Goal: Contribute content: Contribute content

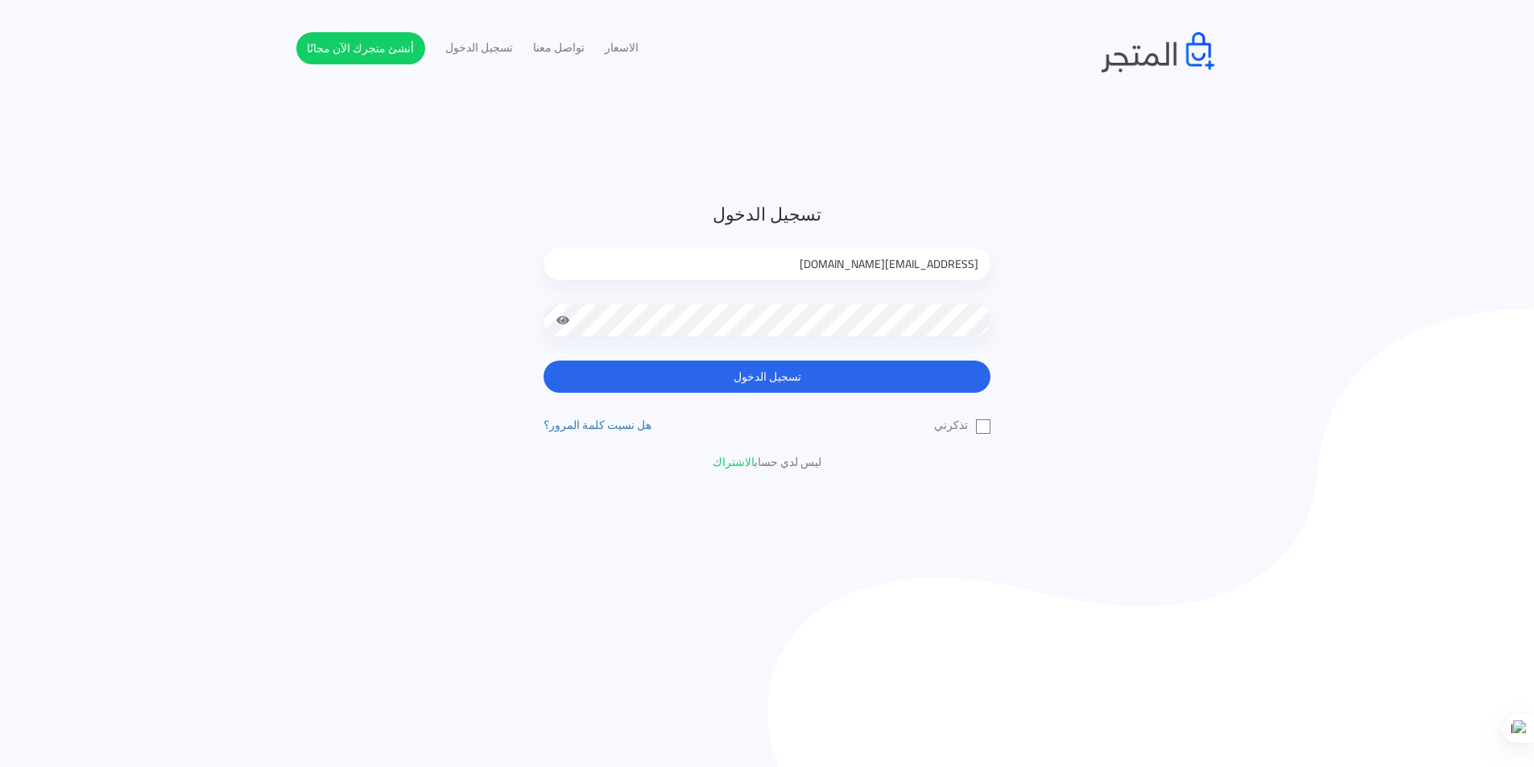
click at [893, 388] on button "تسجيل الدخول" at bounding box center [766, 377] width 447 height 32
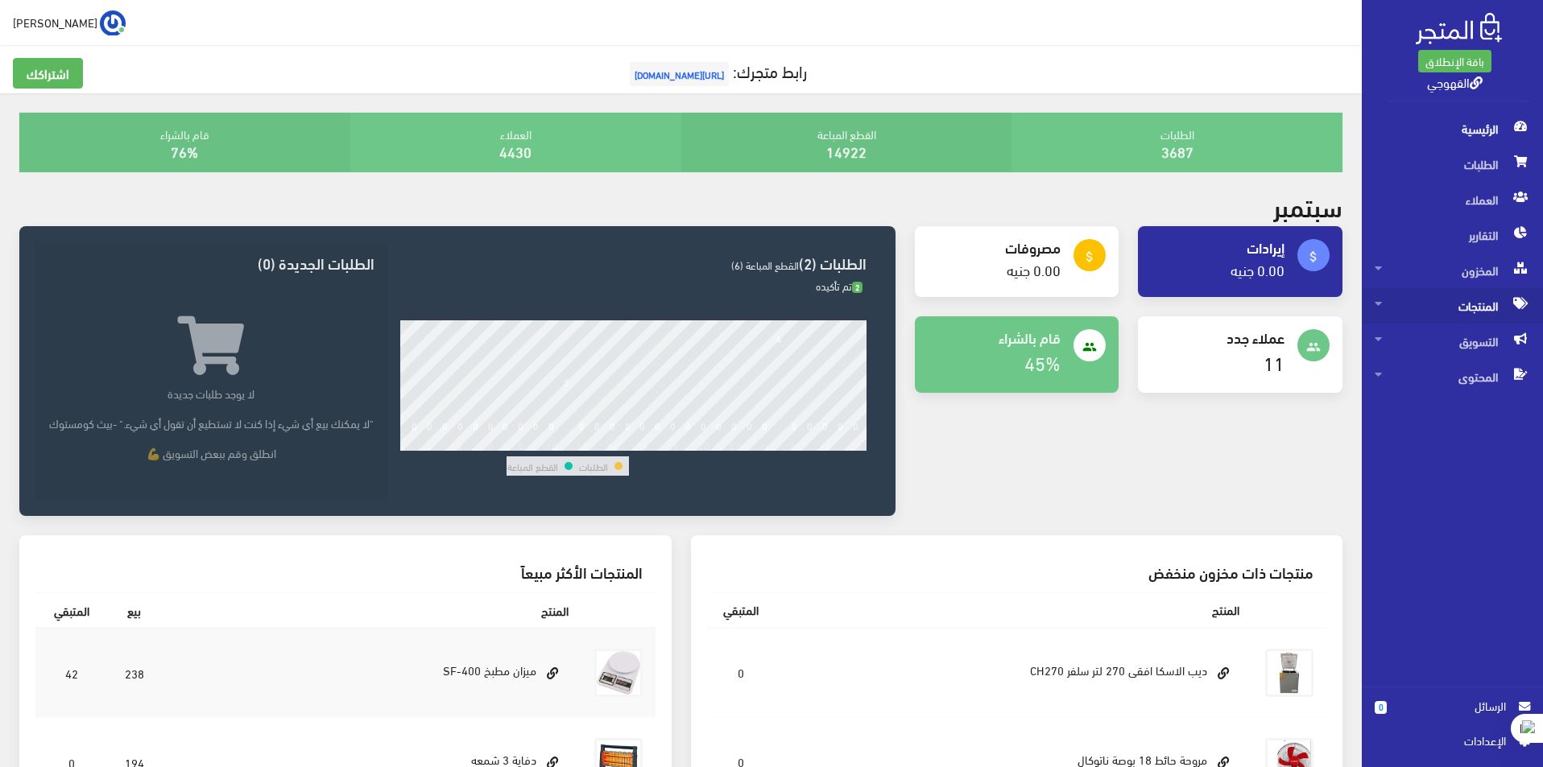
click at [1469, 308] on span "المنتجات" at bounding box center [1451, 305] width 155 height 35
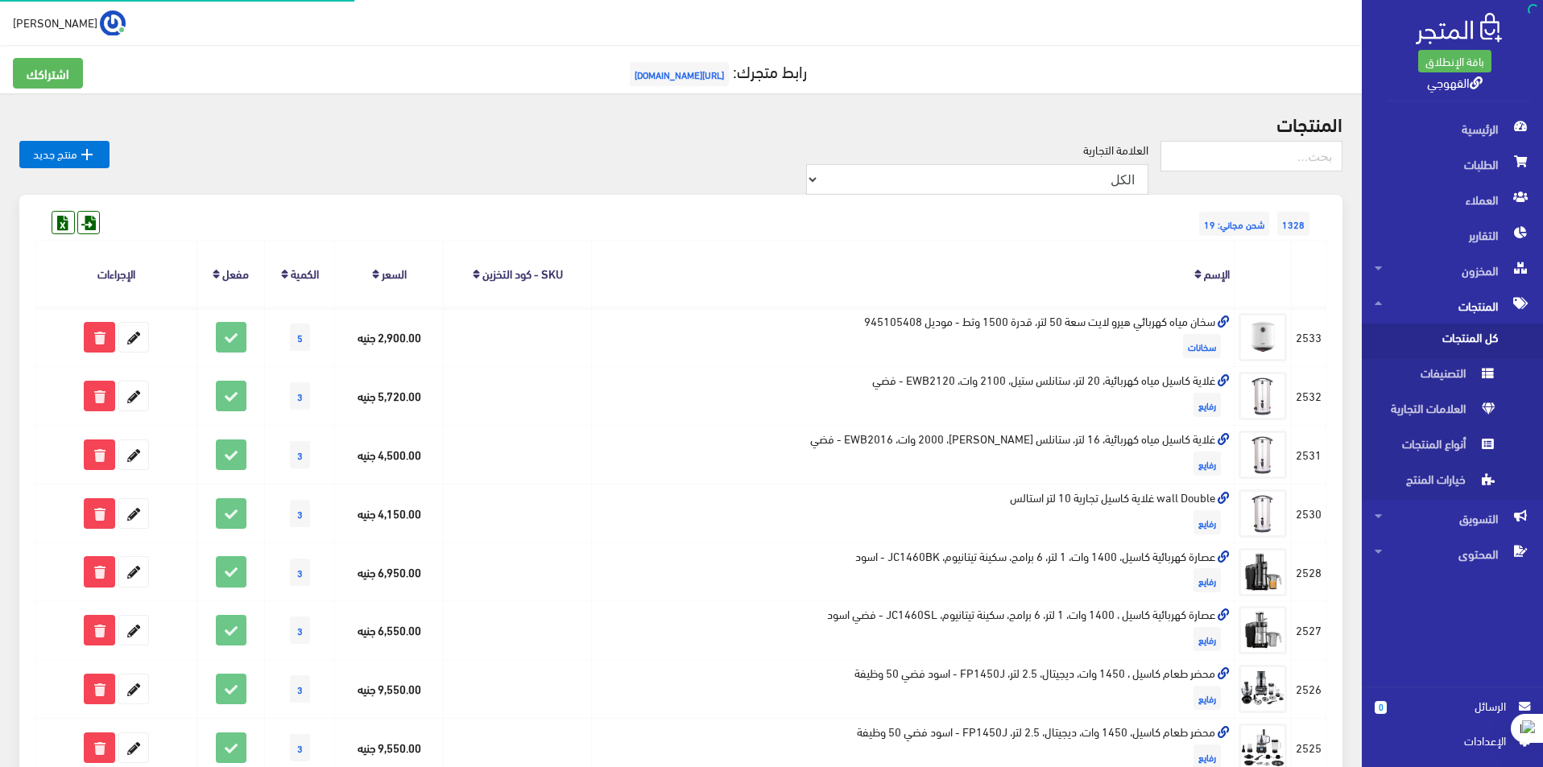
click at [1471, 346] on span "كل المنتجات" at bounding box center [1435, 341] width 122 height 35
click at [71, 154] on link " منتج جديد" at bounding box center [64, 154] width 90 height 27
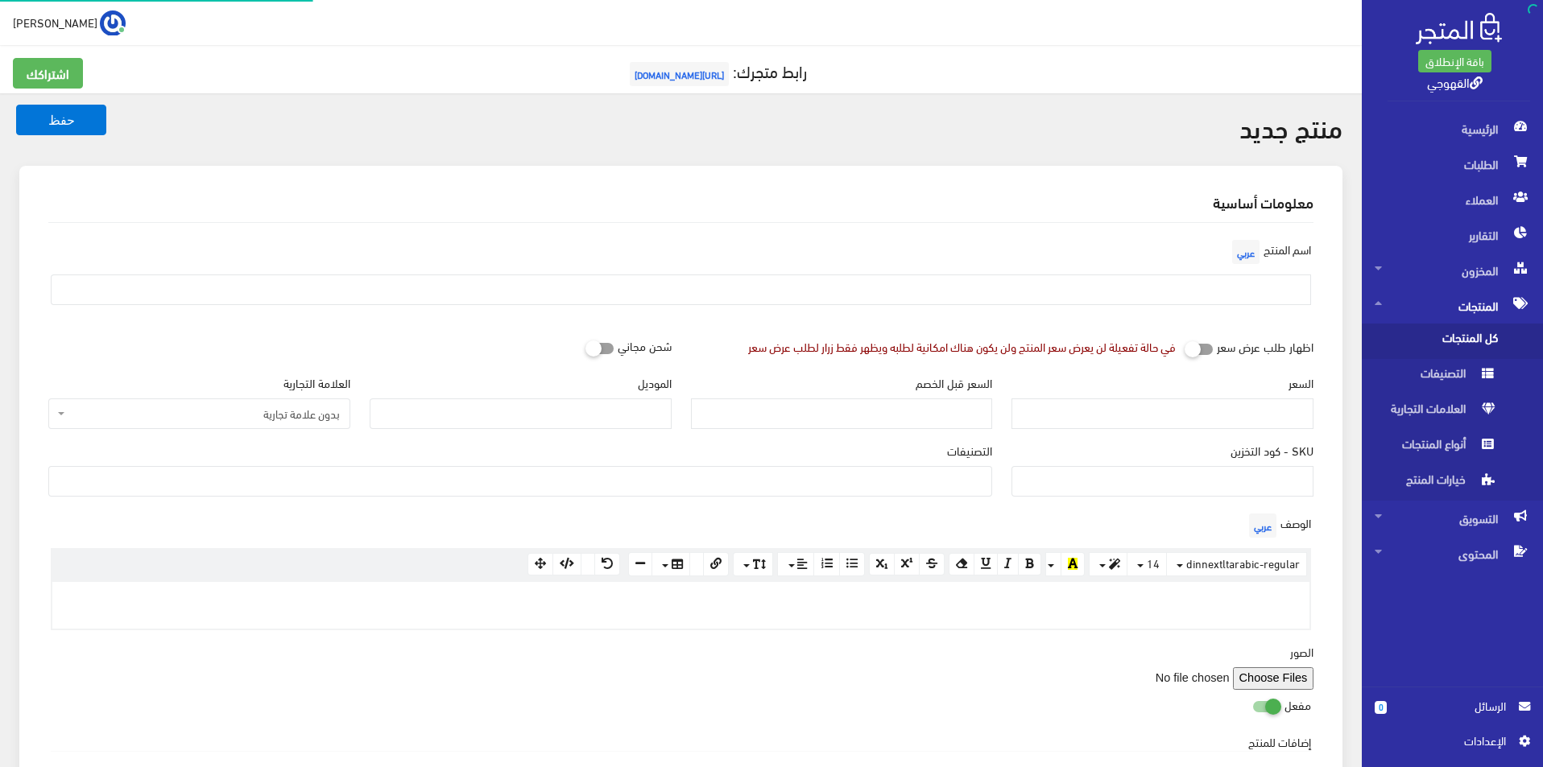
select select
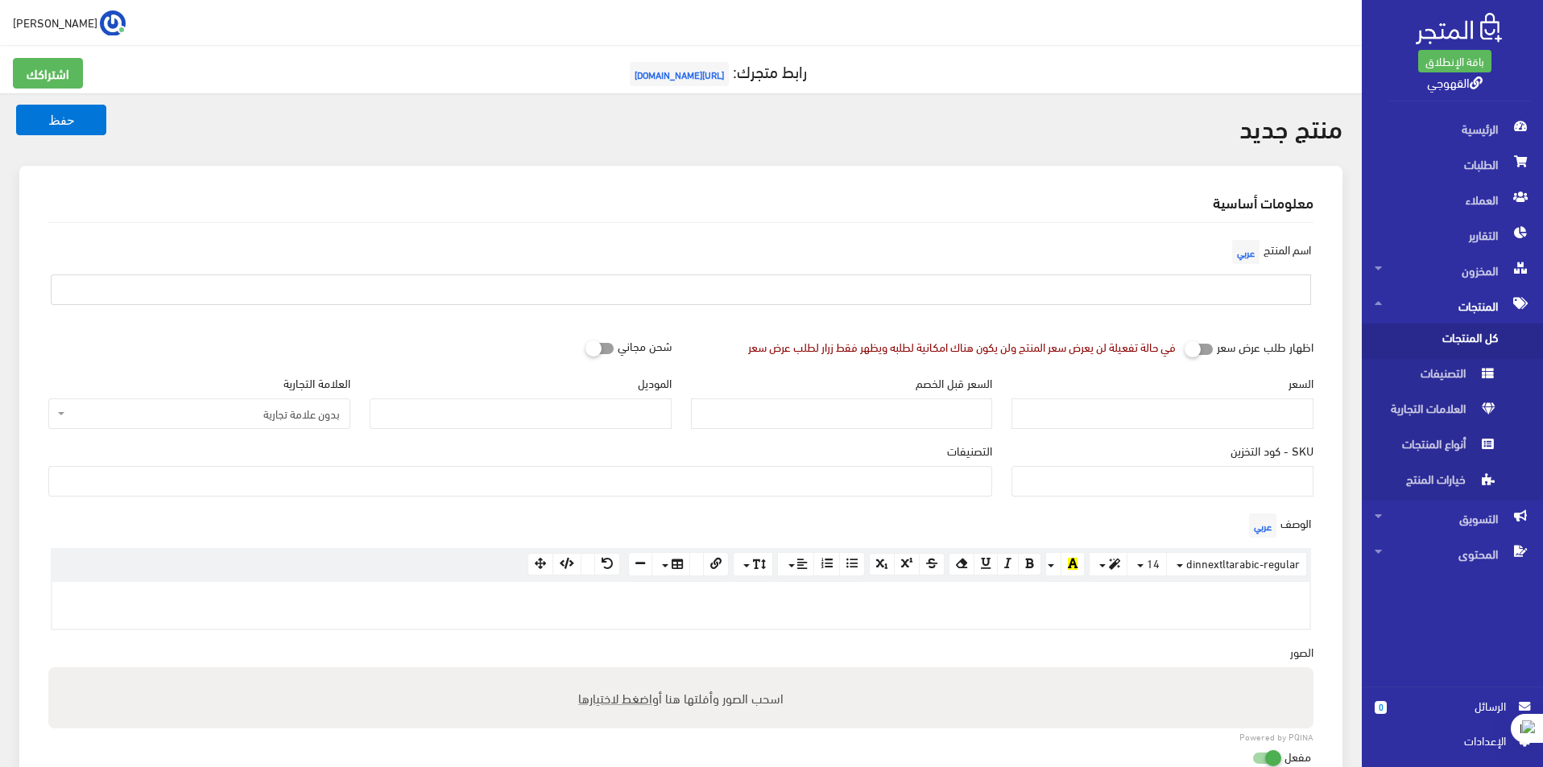
click at [1233, 282] on input "text" at bounding box center [681, 290] width 1260 height 31
paste input "سخان ماء كهربائي ميكانيكي هيرو كور بمقبض من اوليمبيك الكتريك، مطلي بطلاء المينا…"
type input "سخان ماء كهربائي ميكانيكي هيرو كور بمقبض من اوليمبيك الكتريك، مطلي بطلاء المينا…"
click at [1245, 407] on input "السعر" at bounding box center [1162, 414] width 302 height 31
type input "2800"
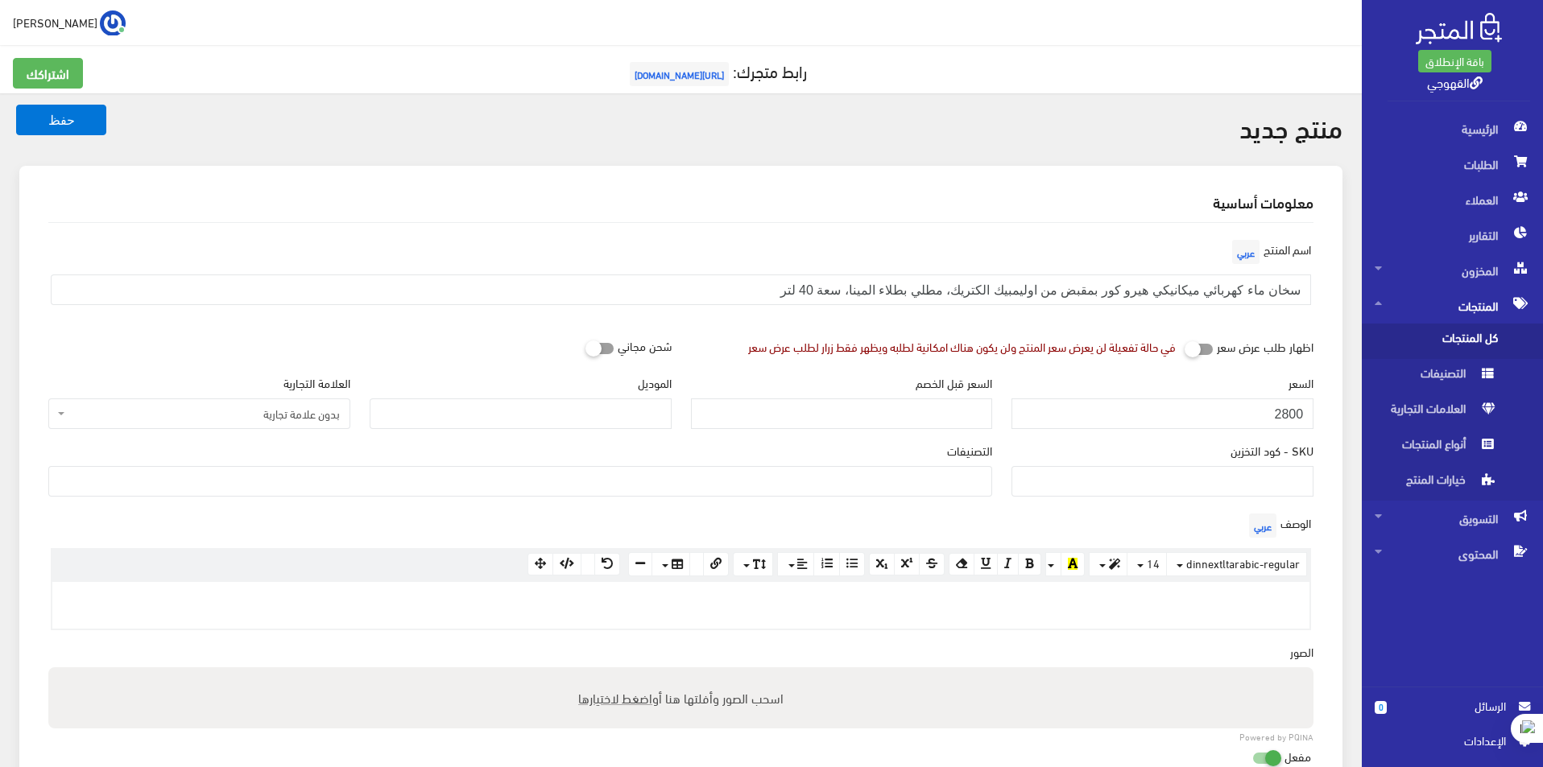
click at [293, 397] on div "العلامة التجارية بدون علامة تجارية منتجات اخري امبريال فريش كريازي يونيون آير ت…" at bounding box center [199, 401] width 302 height 55
click at [293, 410] on span "بدون علامة تجارية" at bounding box center [203, 414] width 271 height 16
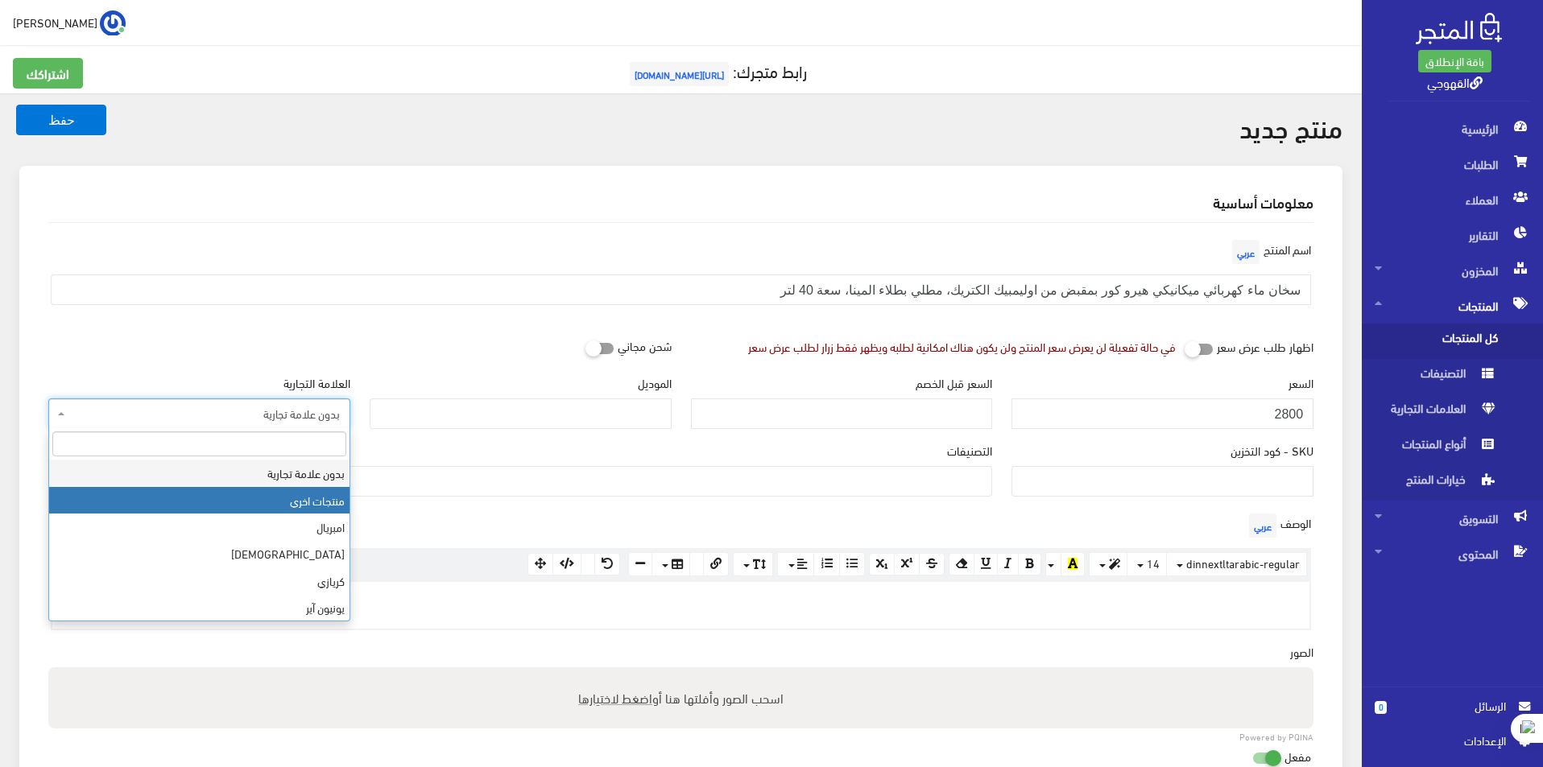
select select "26"
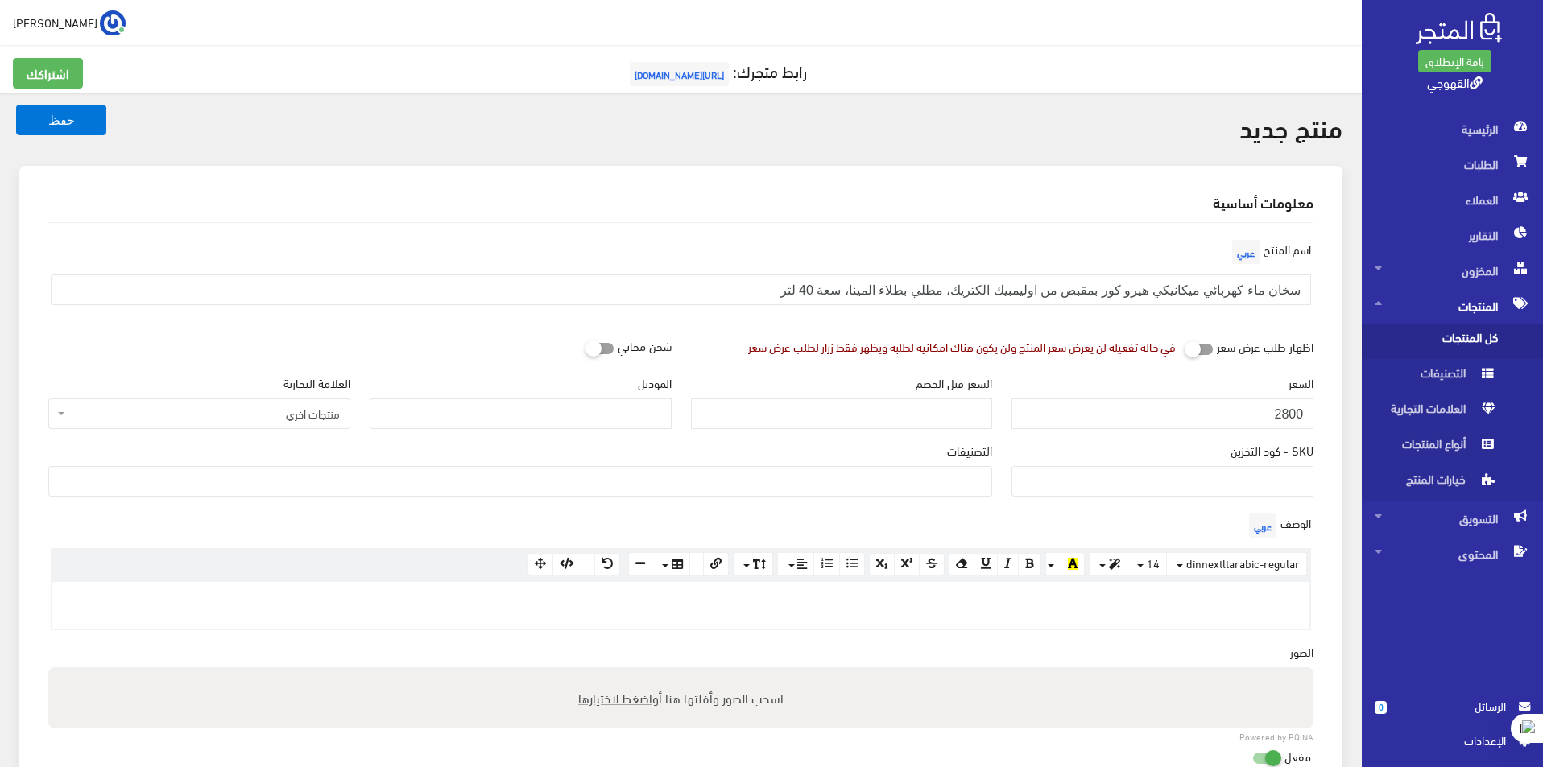
click at [900, 490] on ul at bounding box center [520, 480] width 942 height 26
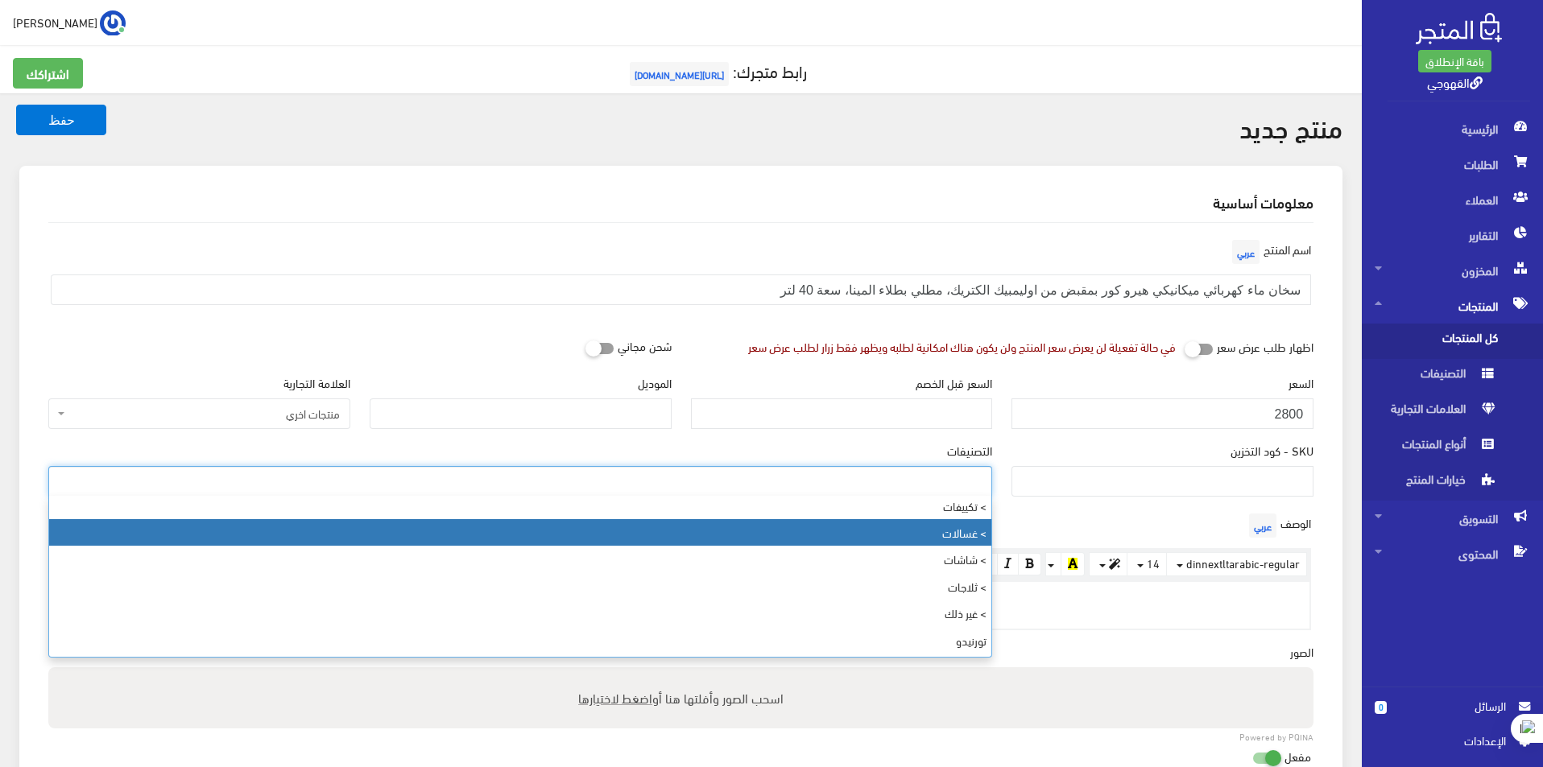
scroll to position [403, 0]
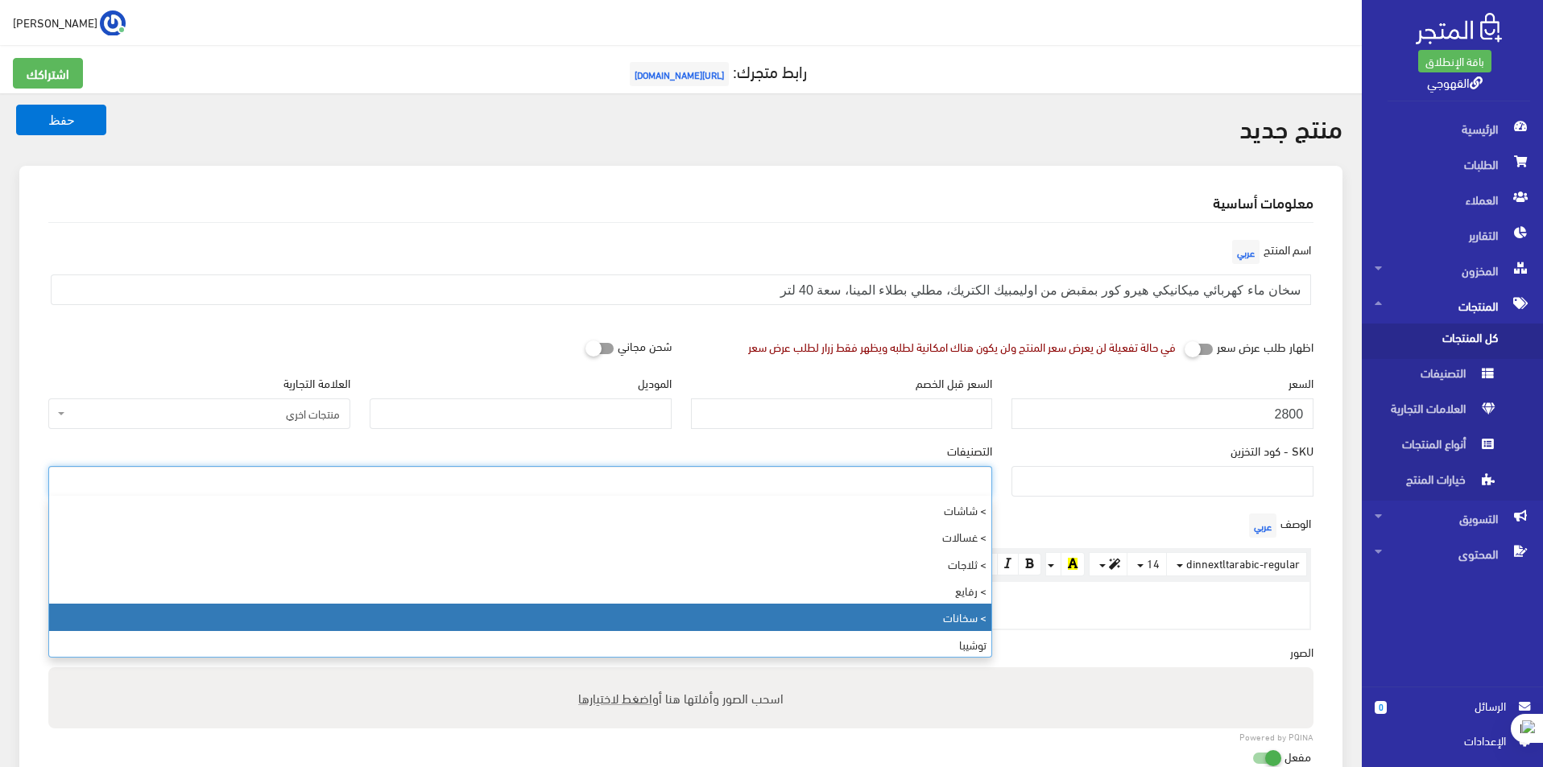
select select "153"
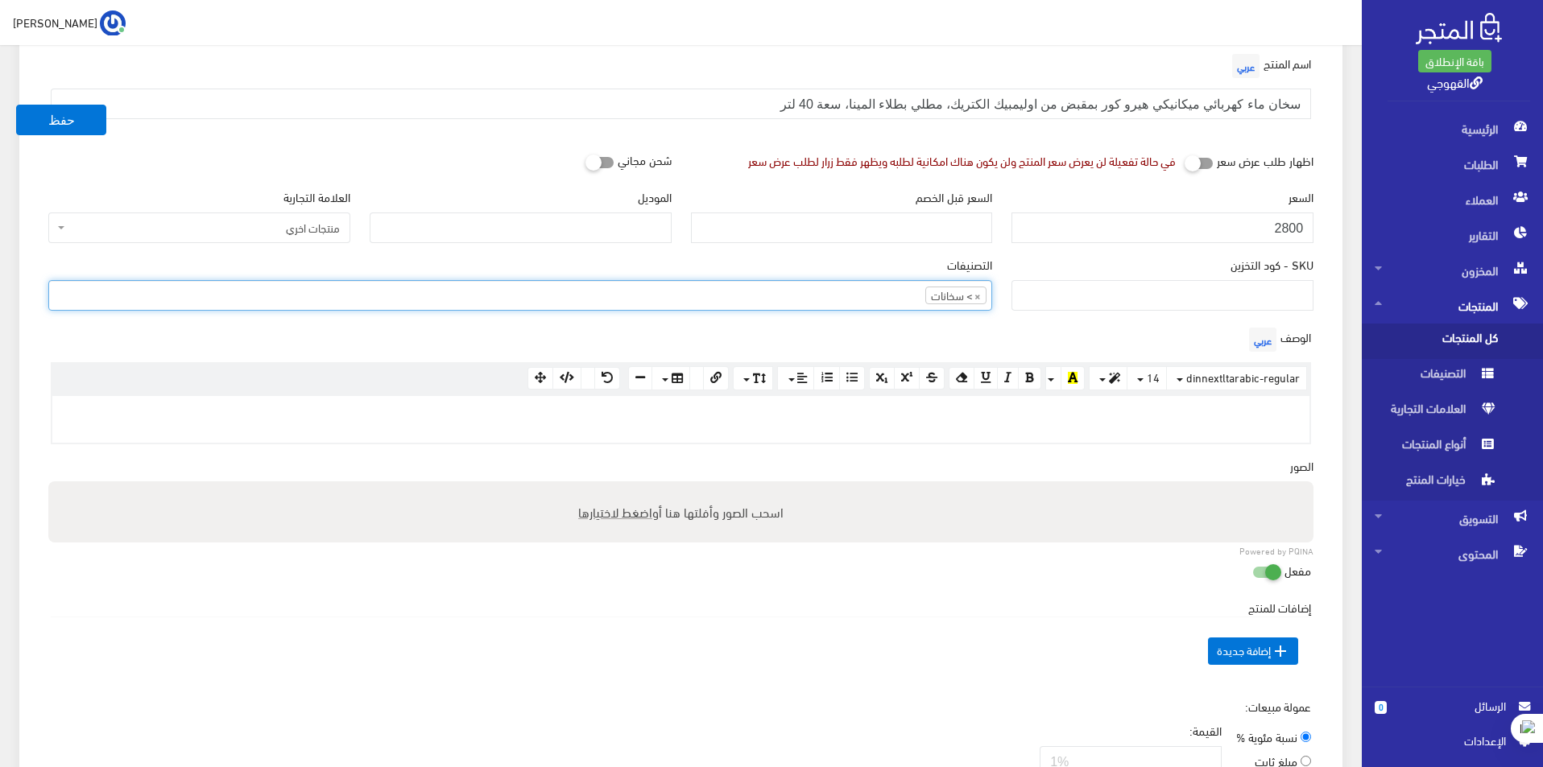
scroll to position [322, 0]
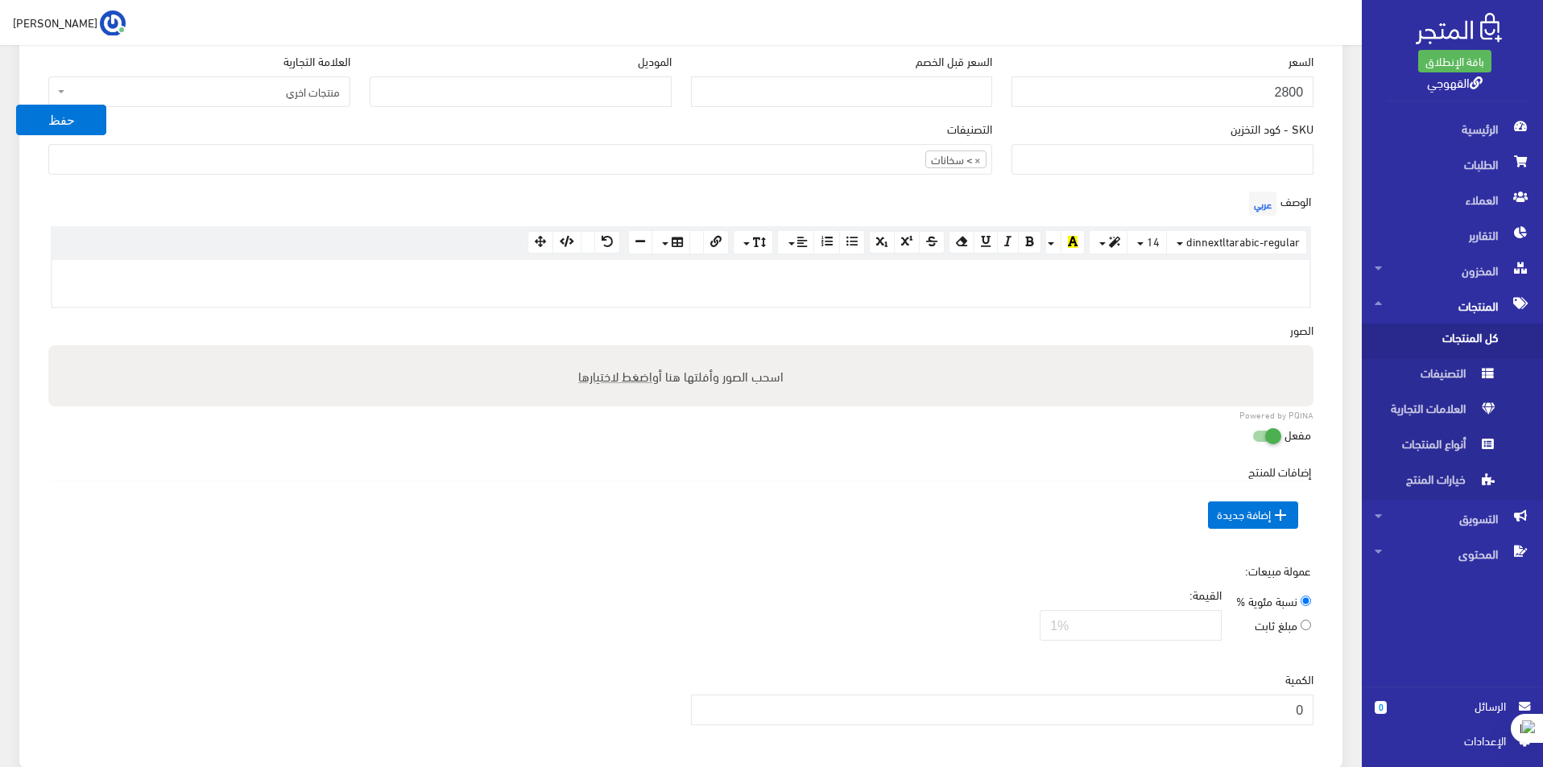
click at [775, 388] on label "اسحب الصور وأفلتها هنا أو اضغط لاختيارها" at bounding box center [681, 376] width 218 height 32
click at [775, 350] on input "اسحب الصور وأفلتها هنا أو اضغط لاختيارها" at bounding box center [680, 347] width 1265 height 5
type input "C:\fakepath\api677fcb359f8045799038151736428341828859087.jpg"
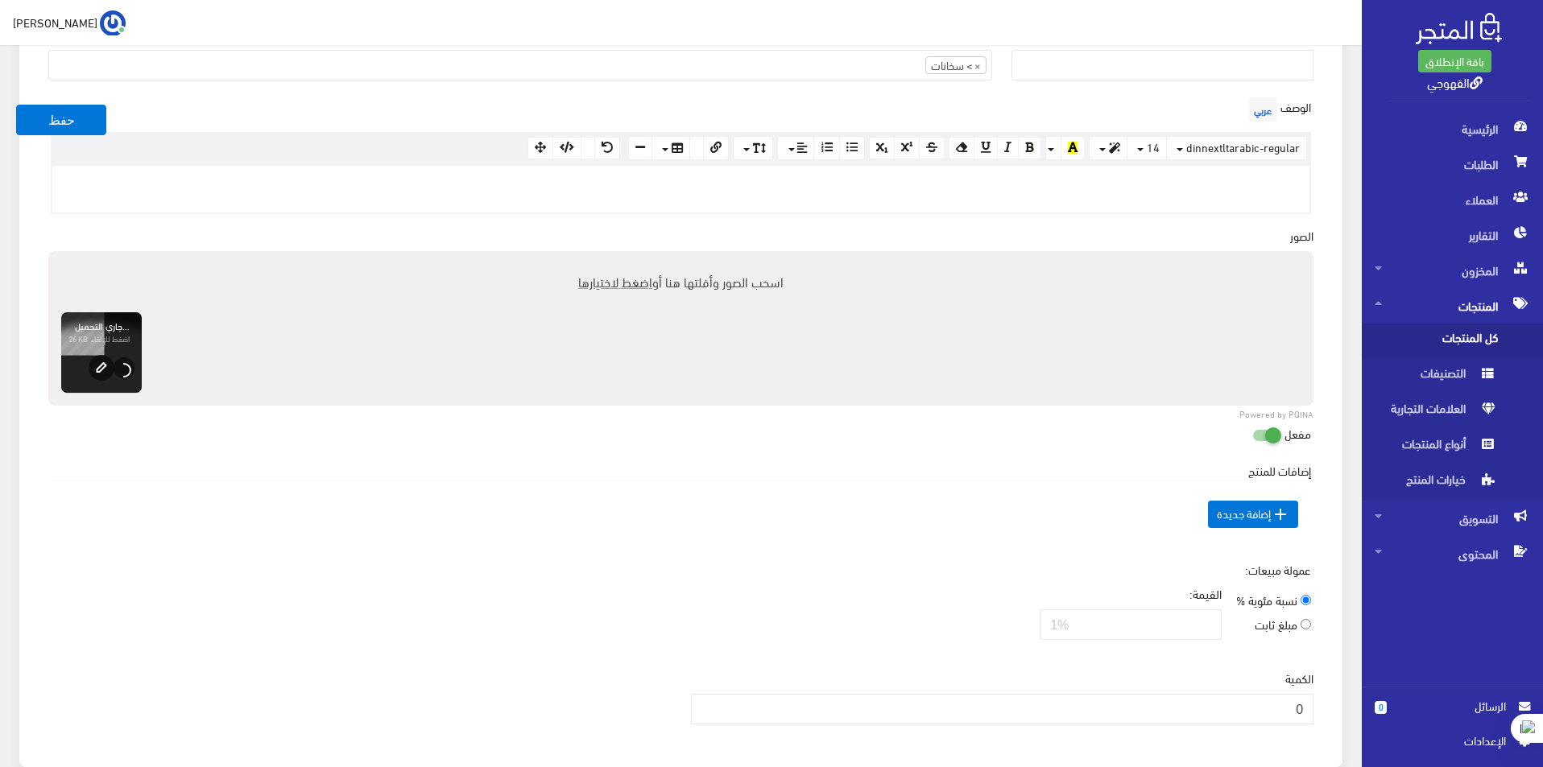
scroll to position [564, 0]
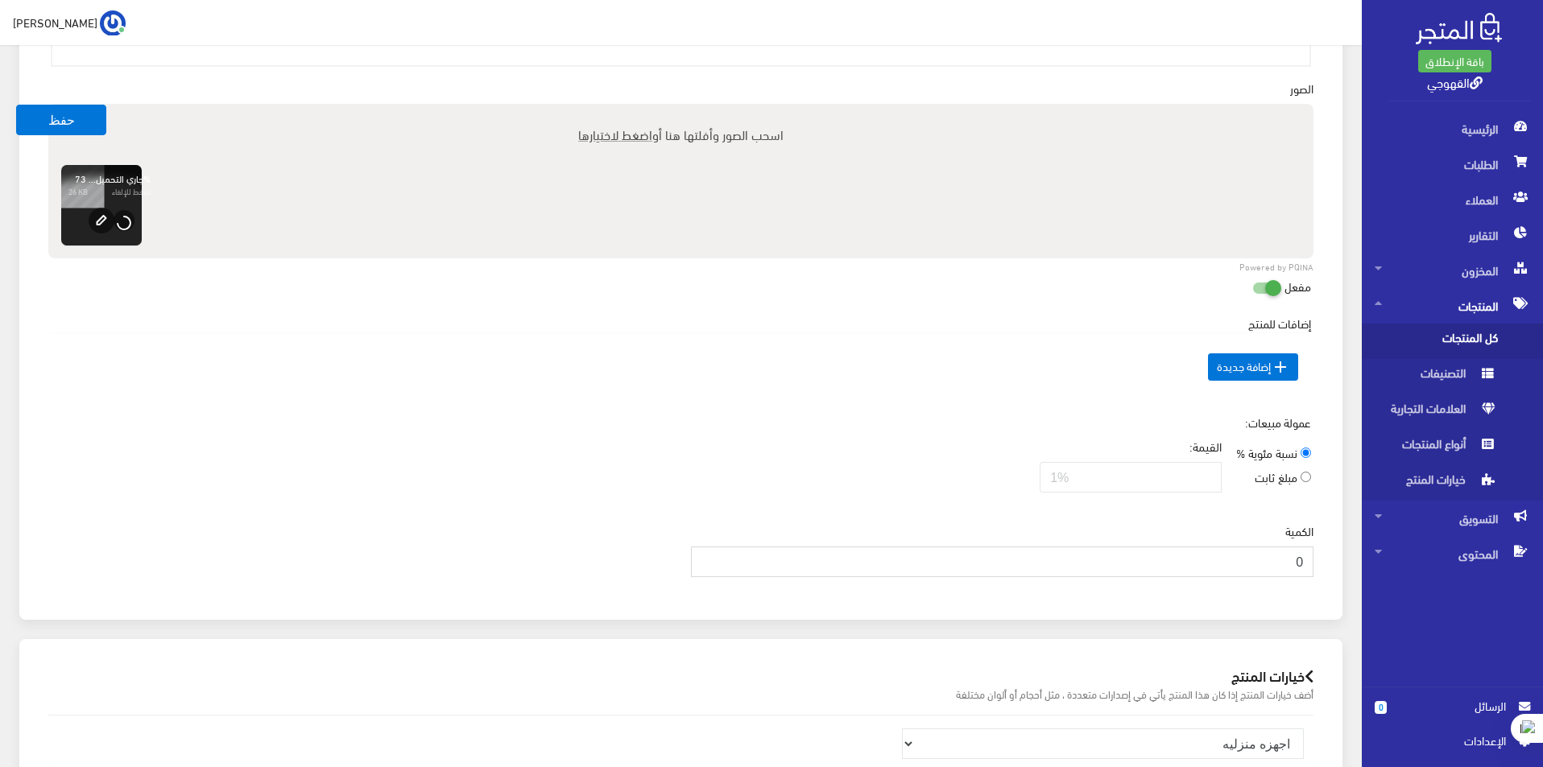
drag, startPoint x: 1283, startPoint y: 557, endPoint x: 1545, endPoint y: 620, distance: 269.1
type input "5"
click at [857, 419] on div "عمولة مبيعات: نسبة مئوية % مبلغ ثابت القيمة:" at bounding box center [681, 460] width 1284 height 92
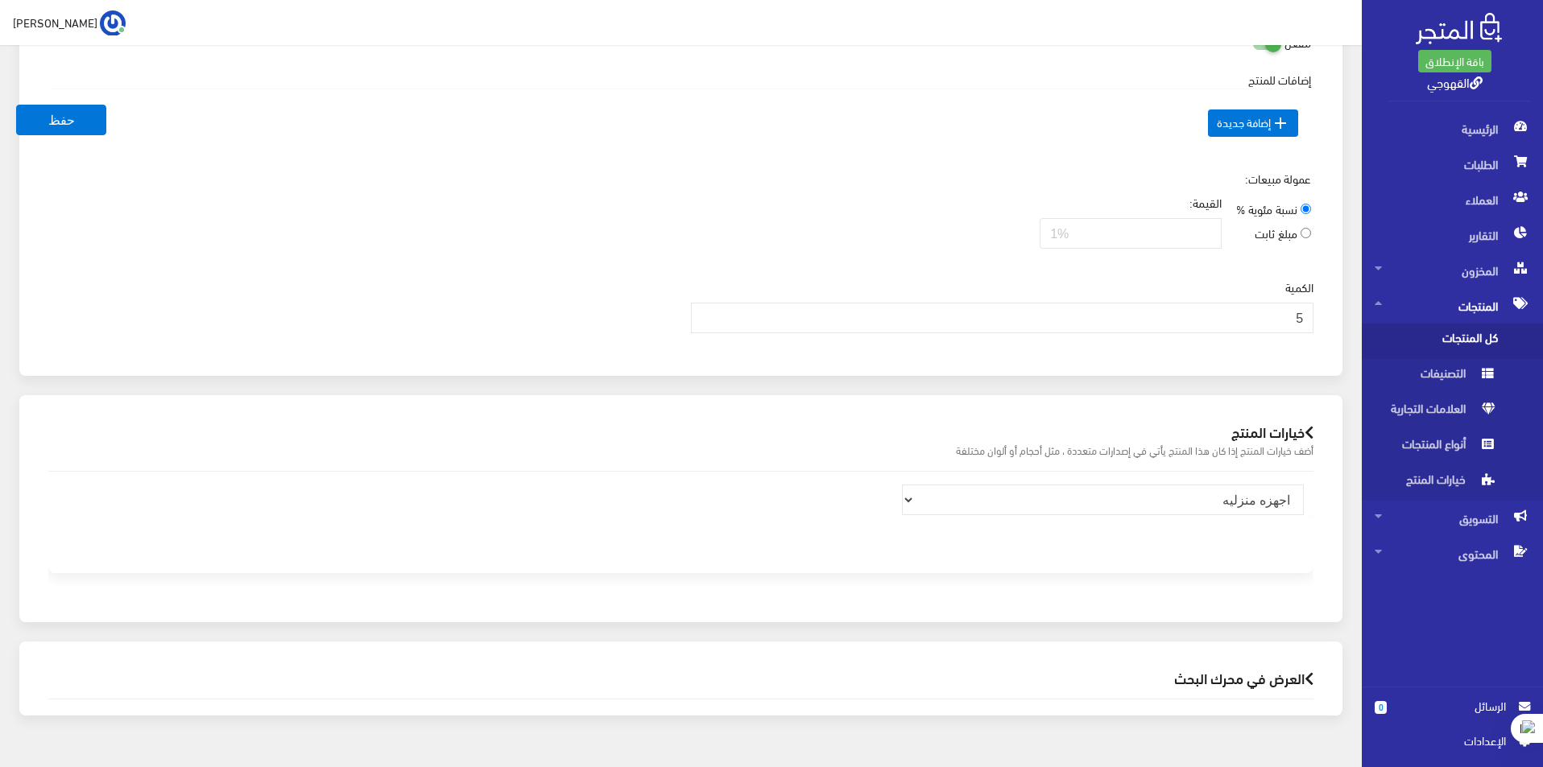
scroll to position [845, 0]
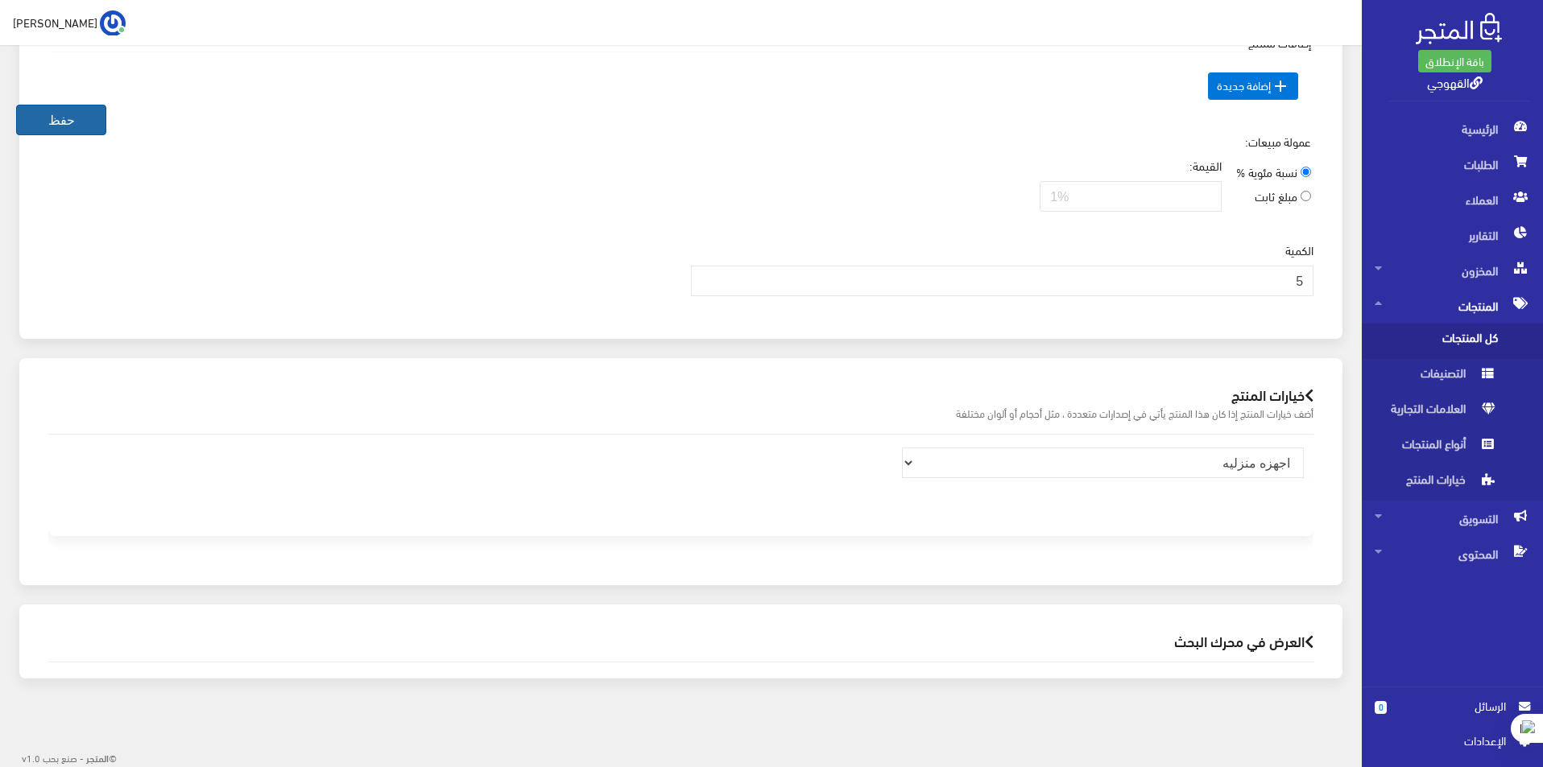
click at [74, 127] on button "حفظ" at bounding box center [61, 120] width 90 height 31
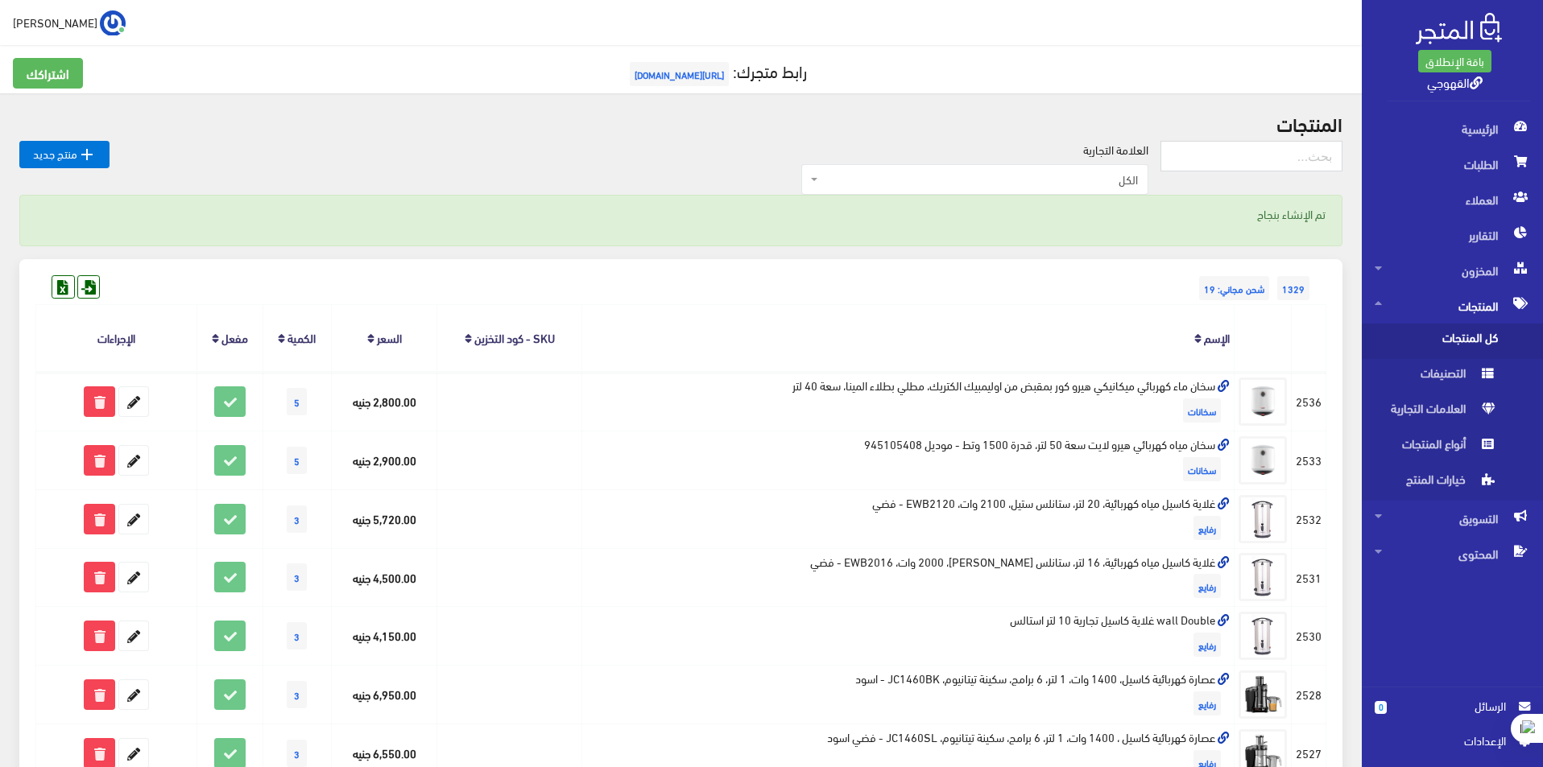
click at [665, 56] on div "اشتراكك رابط متجرك: https://www.alqahwaji.com" at bounding box center [680, 69] width 1361 height 48
click at [675, 67] on span "[URL][DOMAIN_NAME]" at bounding box center [679, 74] width 99 height 24
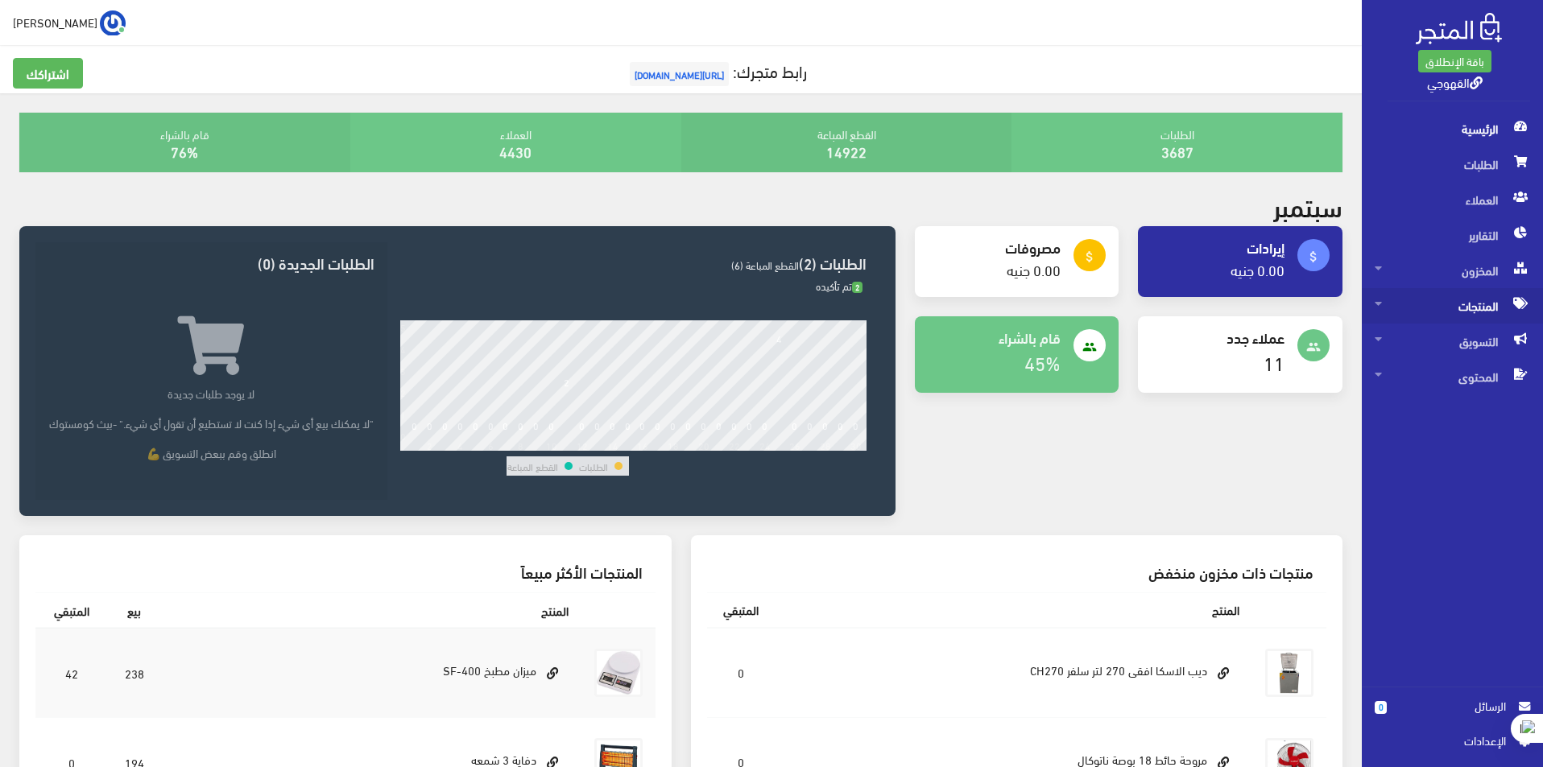
click at [1486, 313] on span "المنتجات" at bounding box center [1451, 305] width 155 height 35
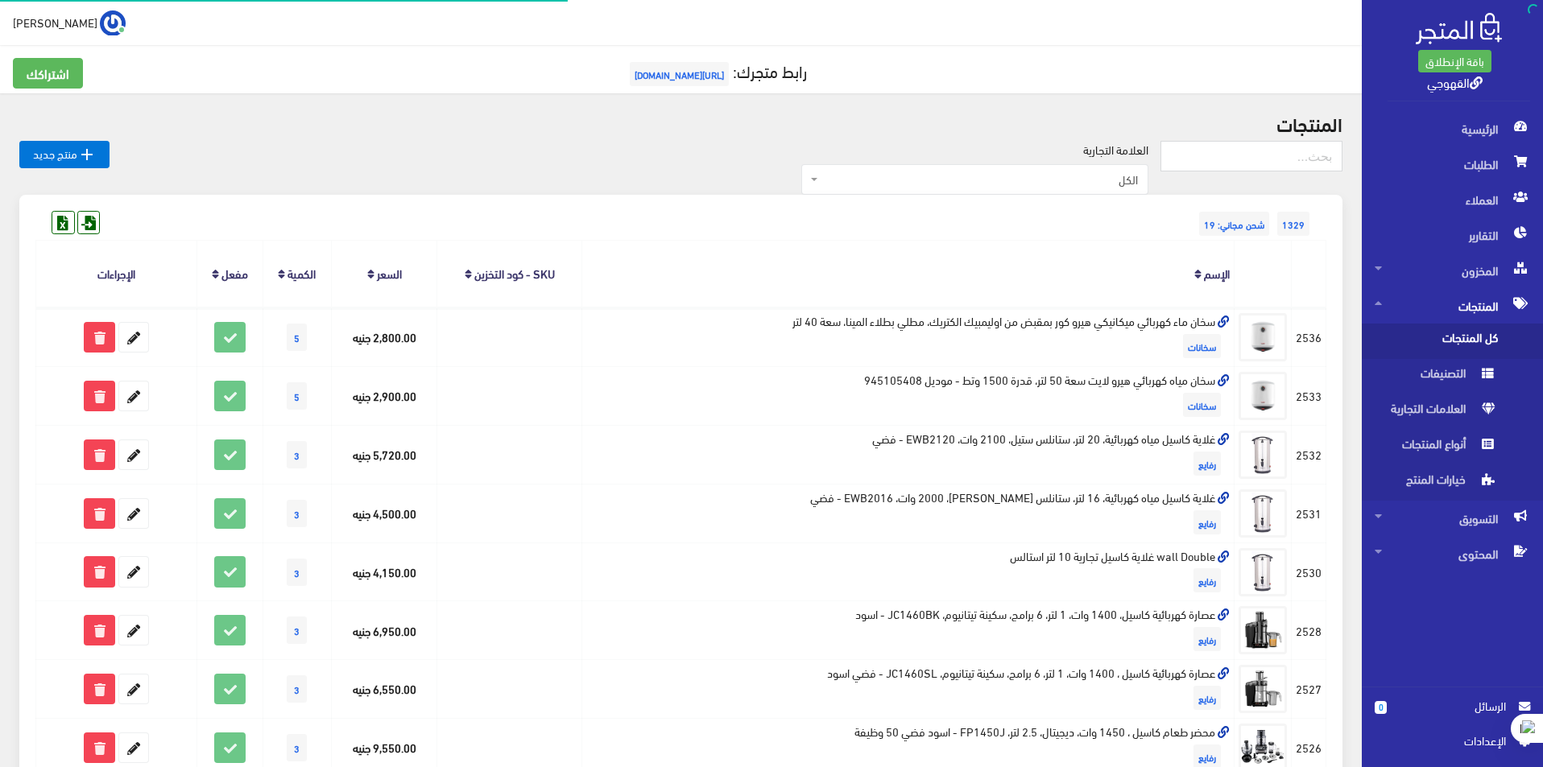
click at [1477, 350] on span "كل المنتجات" at bounding box center [1435, 341] width 122 height 35
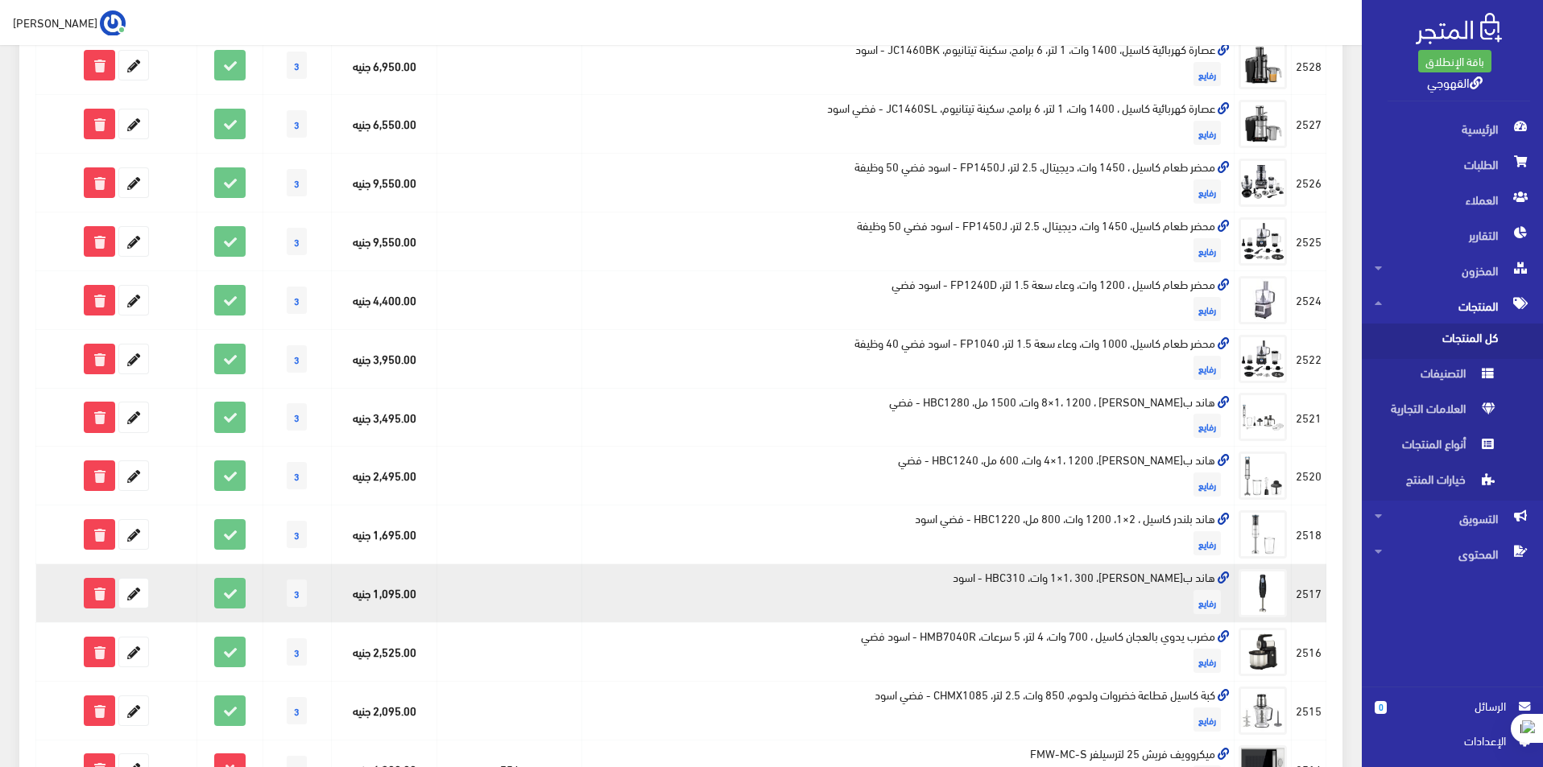
scroll to position [805, 0]
